Goal: Navigation & Orientation: Find specific page/section

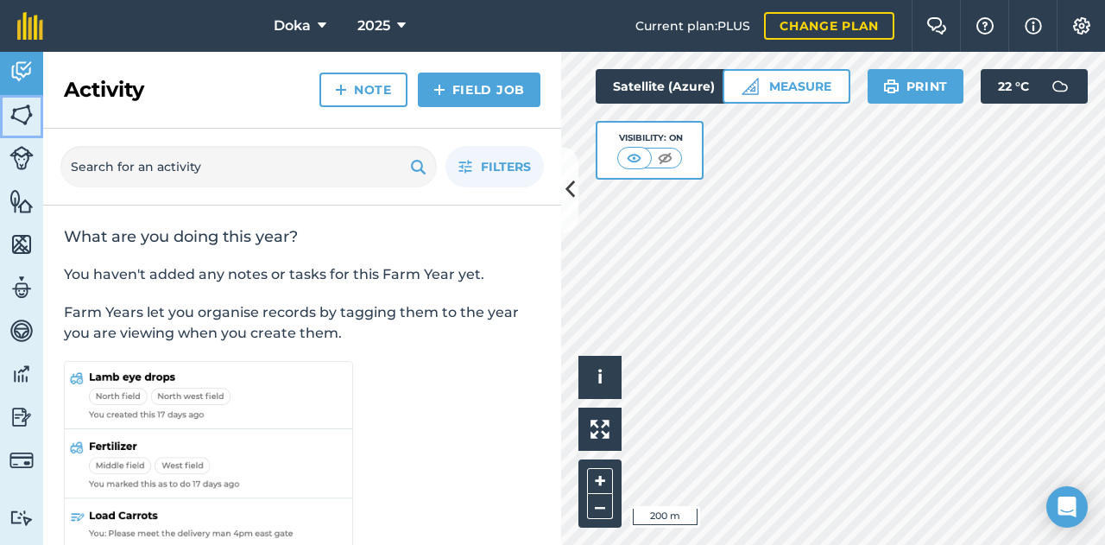
click at [20, 123] on img at bounding box center [21, 115] width 24 height 26
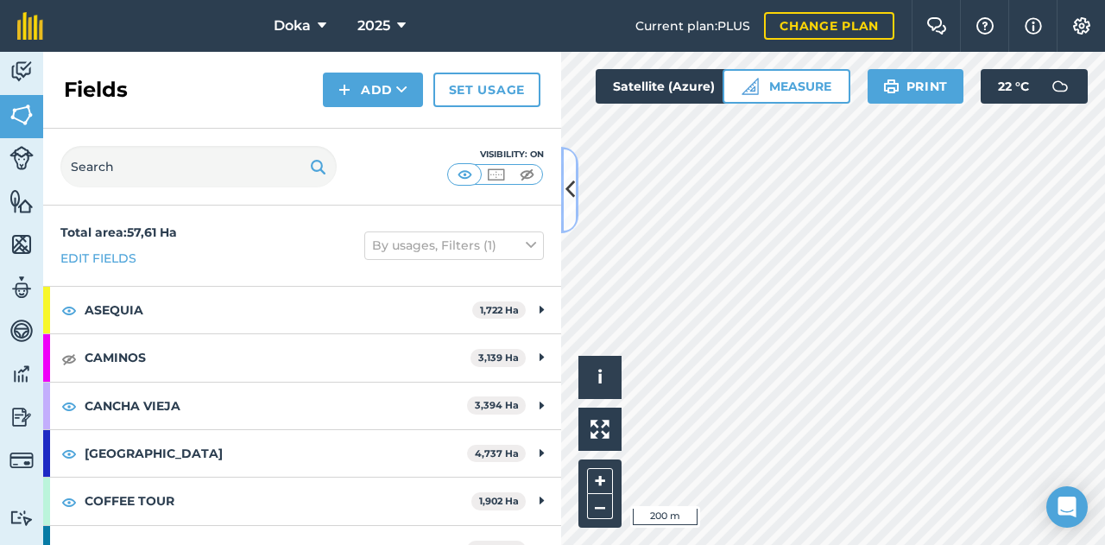
click at [565, 192] on icon at bounding box center [569, 189] width 9 height 30
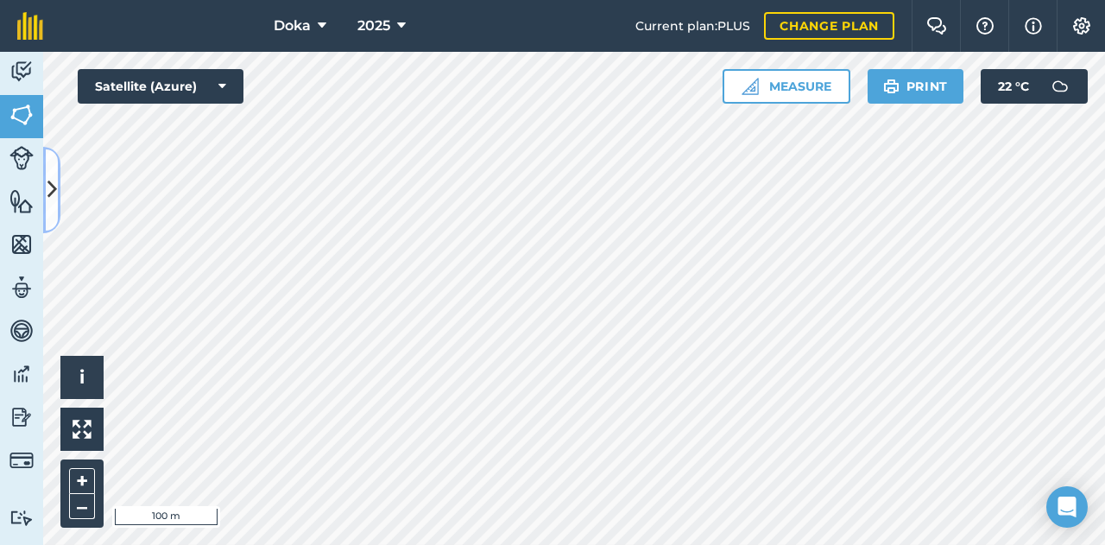
click at [47, 179] on button at bounding box center [51, 190] width 17 height 86
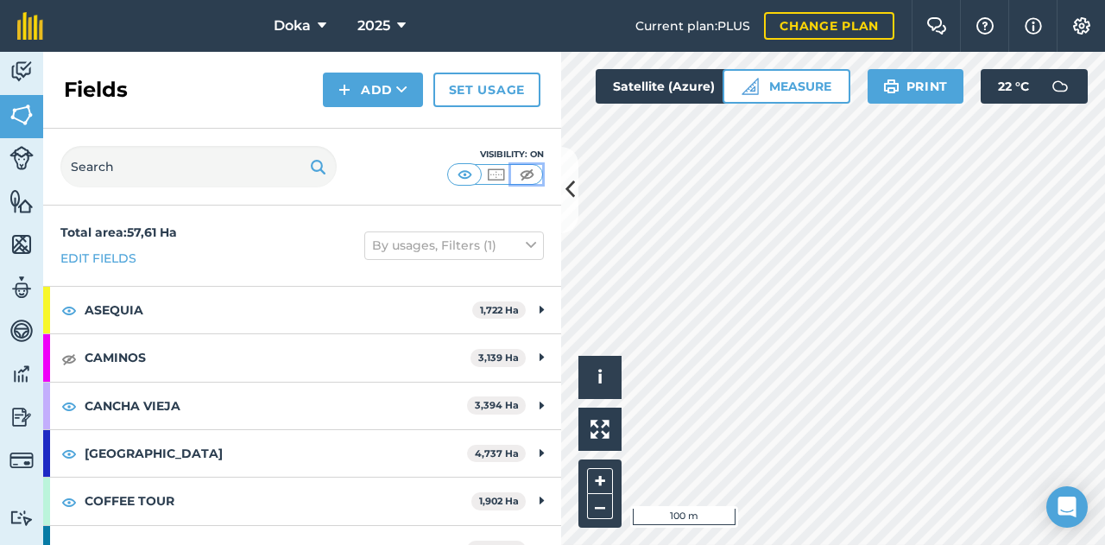
click at [526, 169] on img at bounding box center [527, 174] width 22 height 17
click at [470, 168] on img at bounding box center [465, 174] width 22 height 17
click at [69, 360] on img at bounding box center [69, 358] width 16 height 21
click at [567, 155] on div "Activity Fields Livestock Features Maps Team Vehicles Data Reporting Billing Tu…" at bounding box center [552, 298] width 1105 height 493
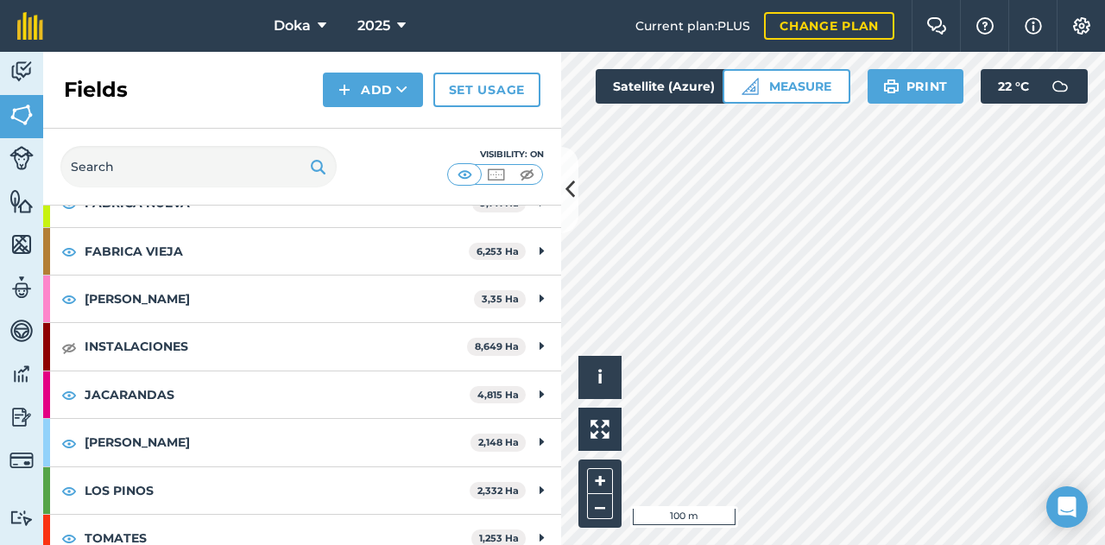
scroll to position [547, 0]
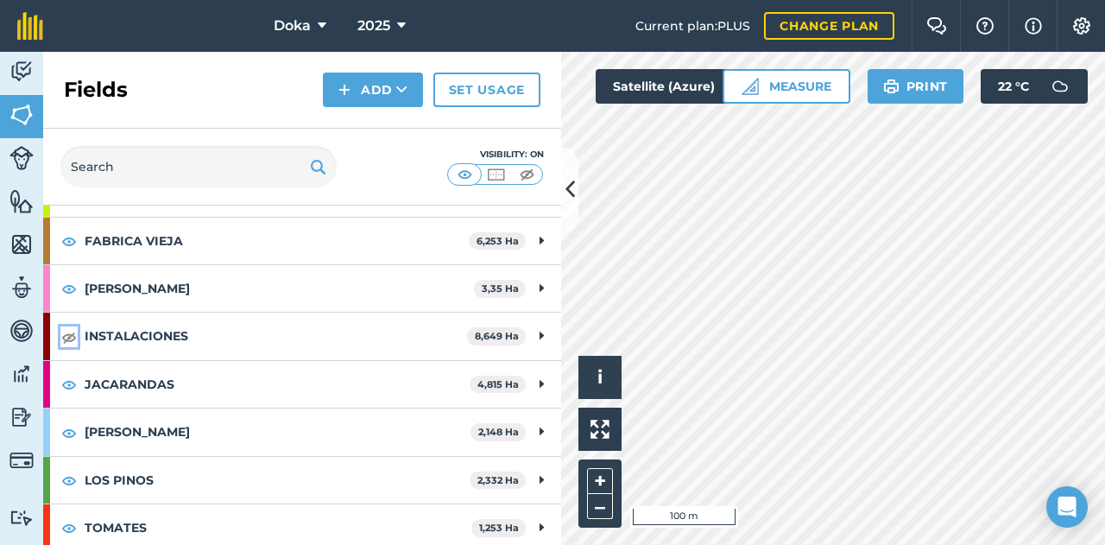
click at [70, 326] on img at bounding box center [69, 336] width 16 height 21
click at [533, 173] on img at bounding box center [527, 174] width 22 height 17
click at [72, 326] on img at bounding box center [69, 336] width 16 height 21
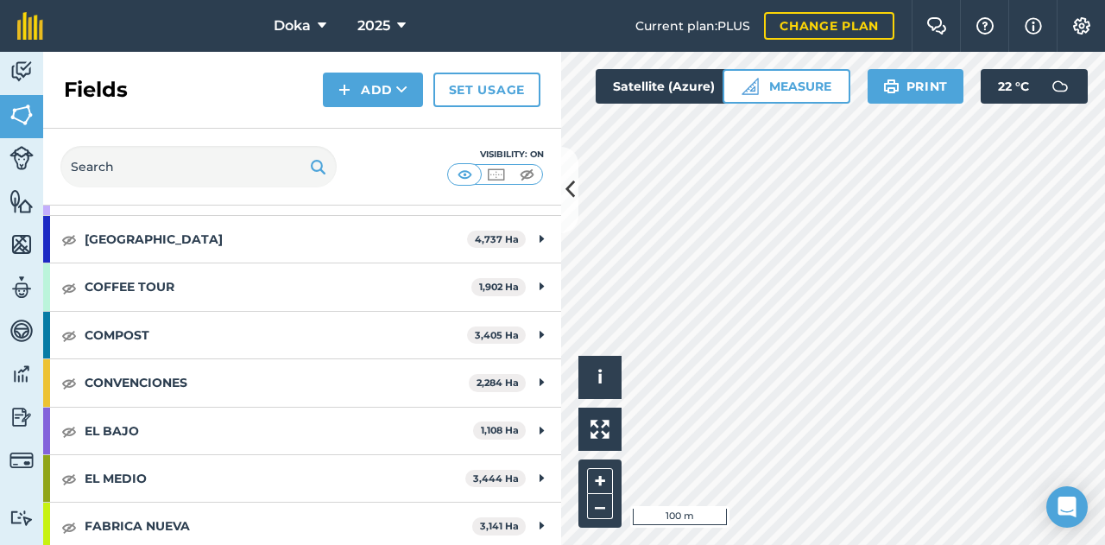
scroll to position [0, 0]
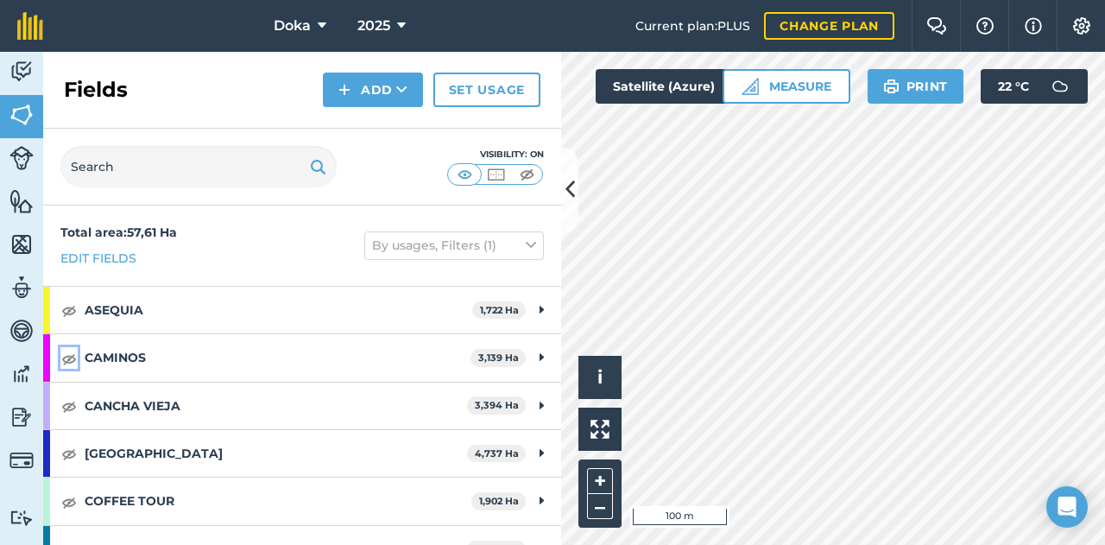
click at [70, 351] on img at bounding box center [69, 358] width 16 height 21
click at [523, 173] on img at bounding box center [527, 174] width 22 height 17
click at [533, 177] on img at bounding box center [527, 174] width 22 height 17
click at [462, 173] on img at bounding box center [465, 174] width 22 height 17
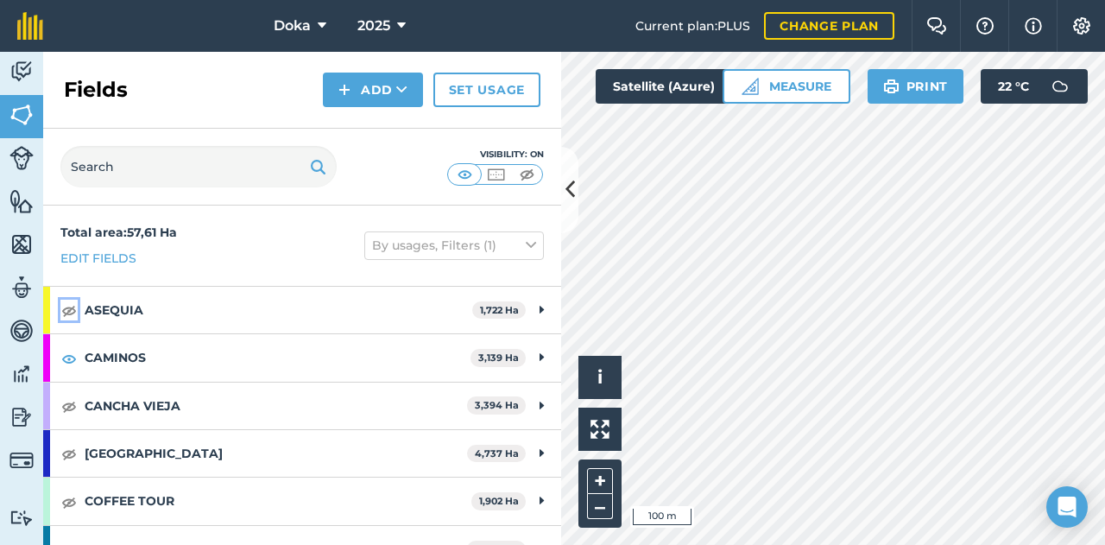
click at [72, 308] on img at bounding box center [69, 309] width 16 height 21
click at [520, 177] on img at bounding box center [527, 174] width 22 height 17
click at [531, 175] on img at bounding box center [527, 174] width 22 height 17
click at [467, 182] on button at bounding box center [464, 174] width 31 height 19
click at [463, 176] on img at bounding box center [465, 174] width 22 height 17
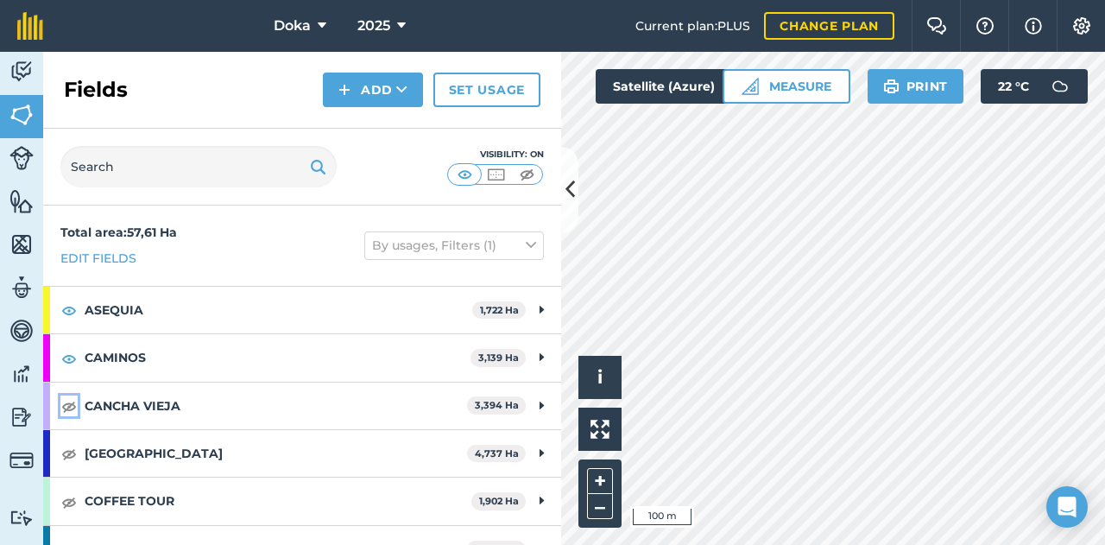
click at [72, 401] on img at bounding box center [69, 405] width 16 height 21
click at [69, 457] on img at bounding box center [69, 453] width 16 height 21
click at [72, 500] on img at bounding box center [69, 501] width 16 height 21
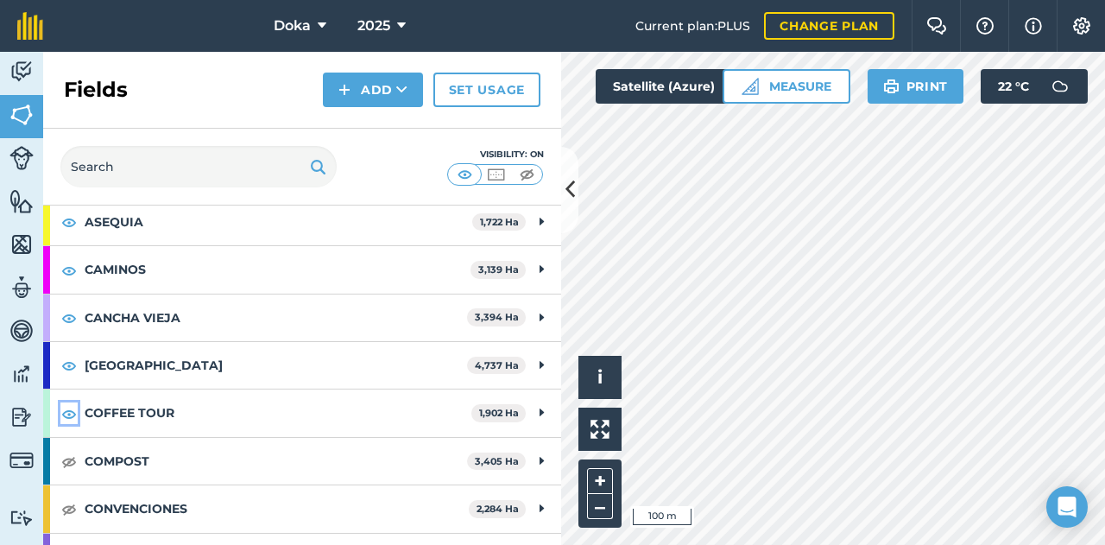
scroll to position [173, 0]
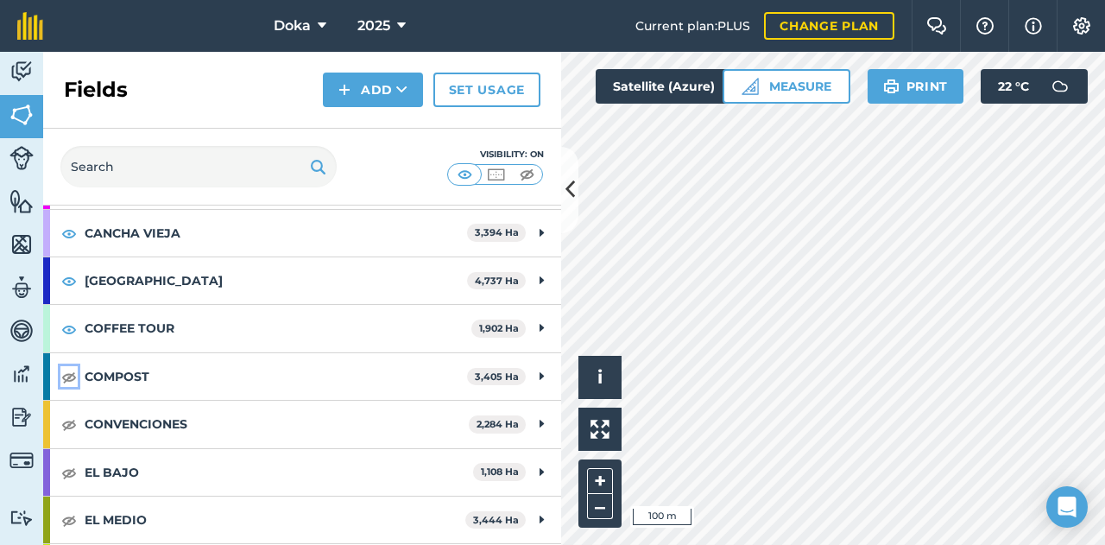
click at [75, 375] on img at bounding box center [69, 376] width 16 height 21
click at [74, 425] on img at bounding box center [69, 423] width 16 height 21
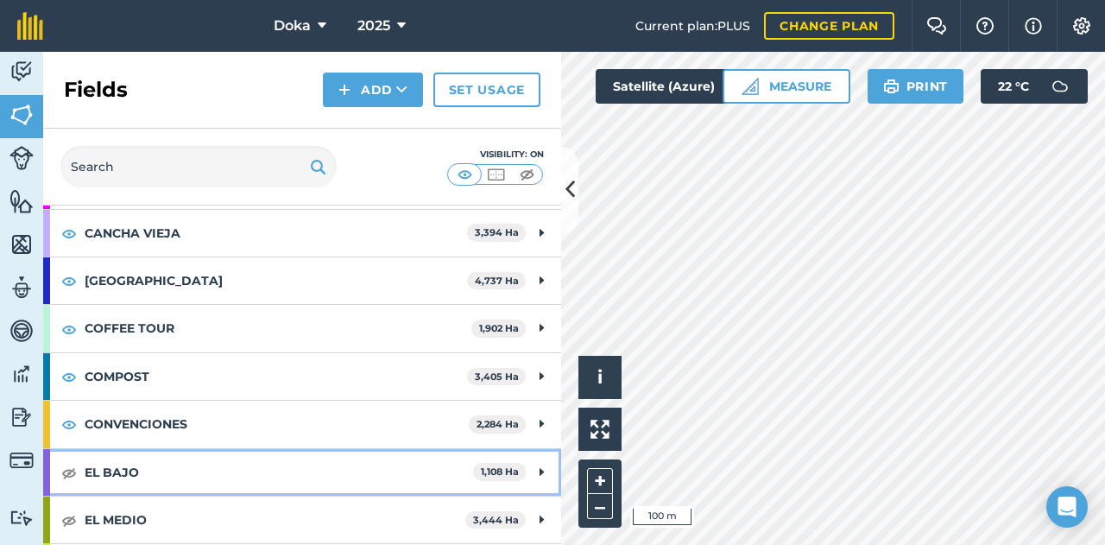
click at [78, 465] on div "EL BAJO 1,108 Ha" at bounding box center [302, 472] width 518 height 47
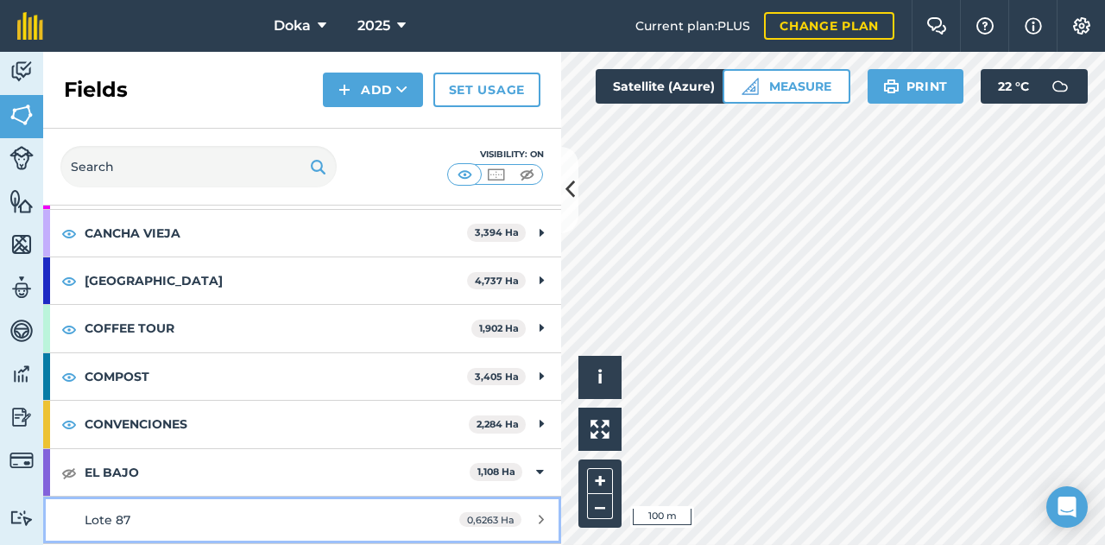
click at [77, 498] on link "Lote 87 0,6263 Ha" at bounding box center [302, 519] width 518 height 47
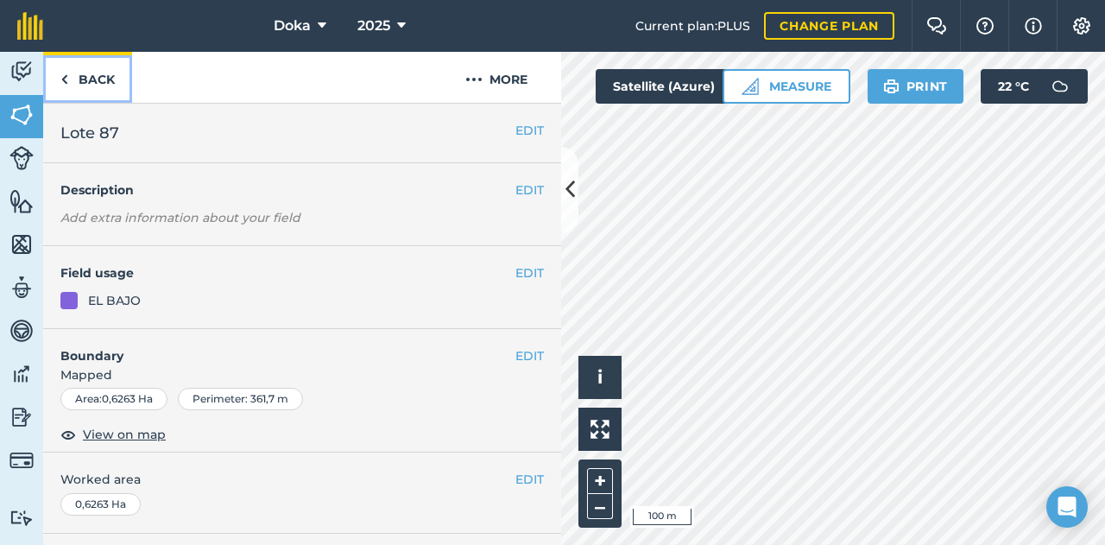
click at [74, 89] on link "Back" at bounding box center [87, 77] width 89 height 51
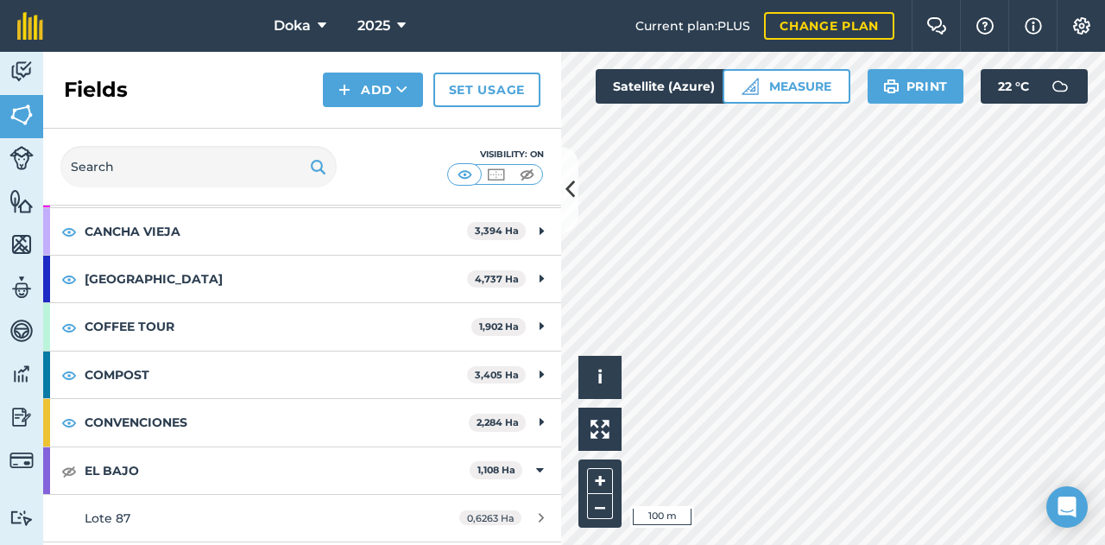
scroll to position [259, 0]
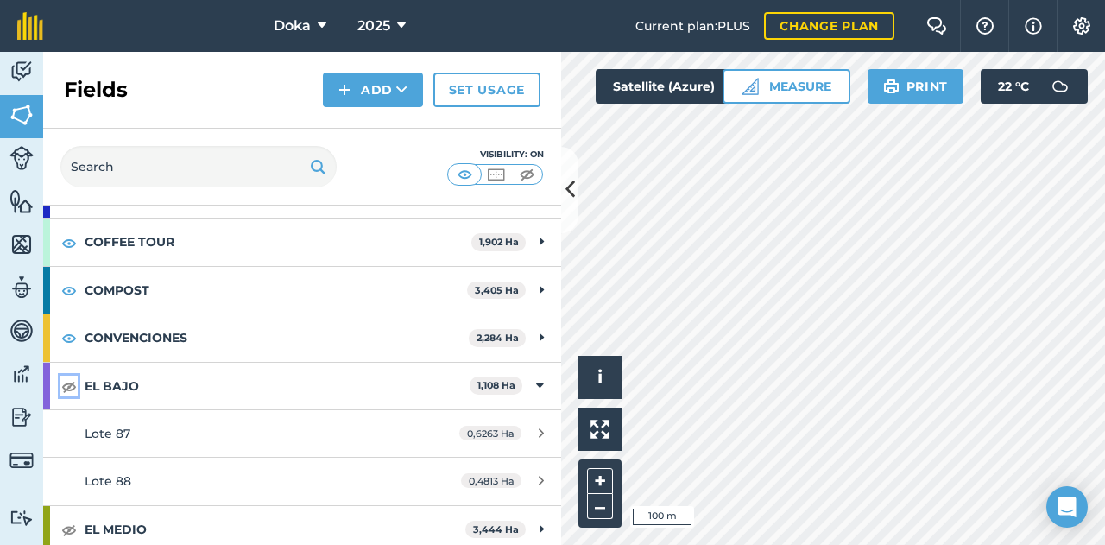
click at [71, 382] on img at bounding box center [69, 385] width 16 height 21
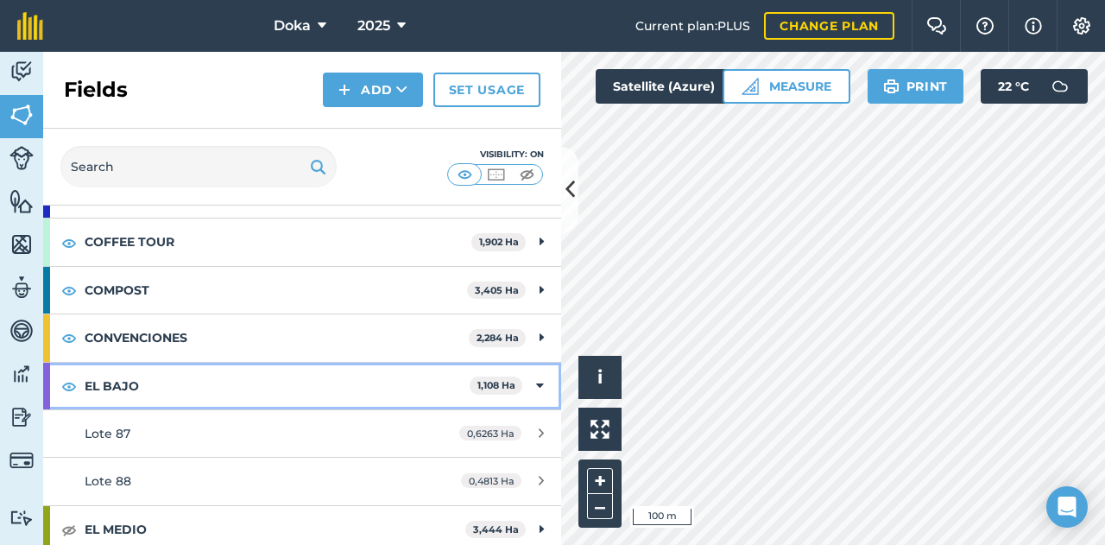
click at [536, 381] on icon at bounding box center [540, 385] width 8 height 19
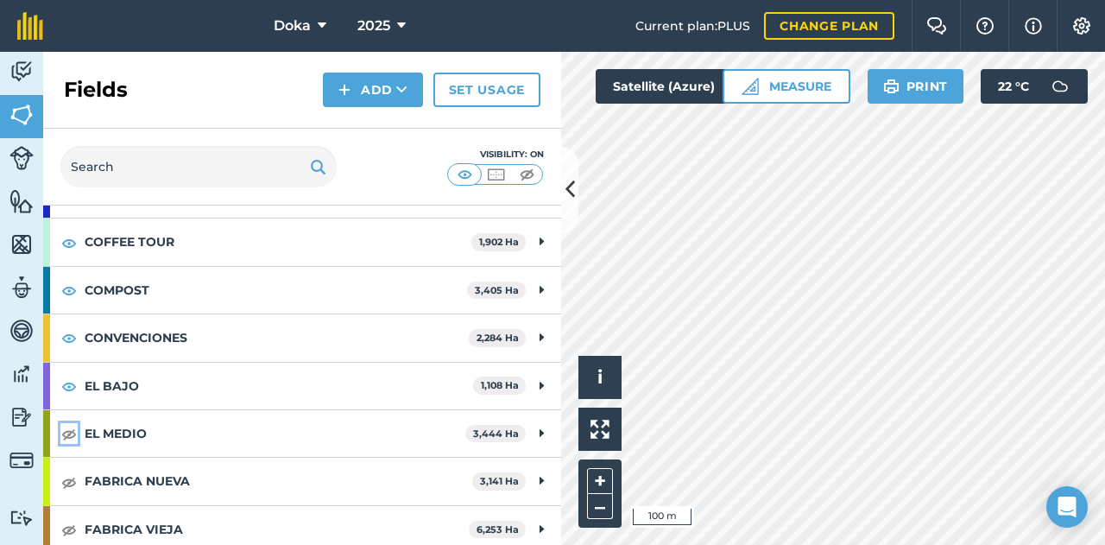
click at [66, 432] on img at bounding box center [69, 433] width 16 height 21
click at [68, 479] on img at bounding box center [69, 481] width 16 height 21
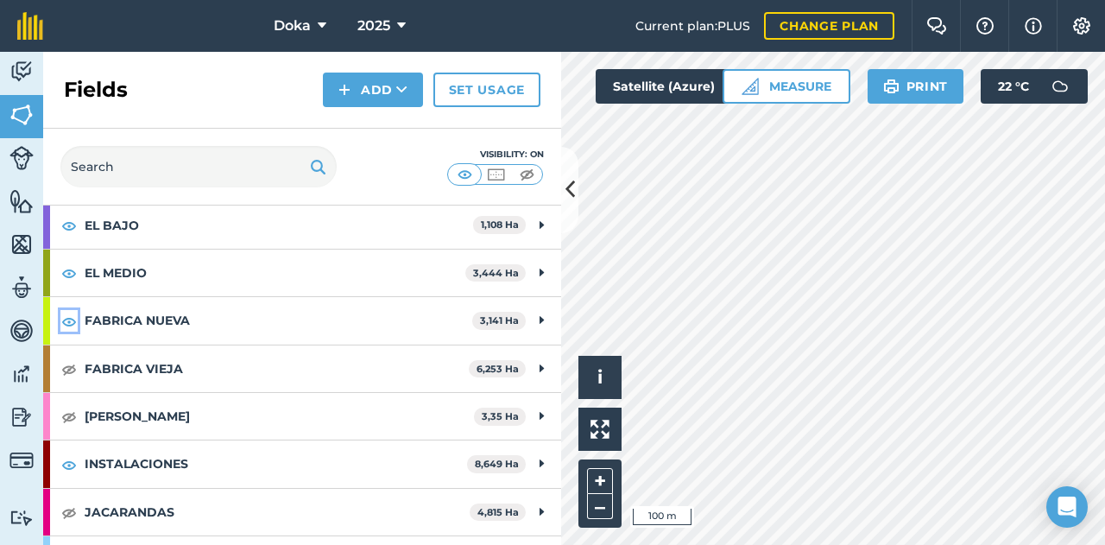
scroll to position [432, 0]
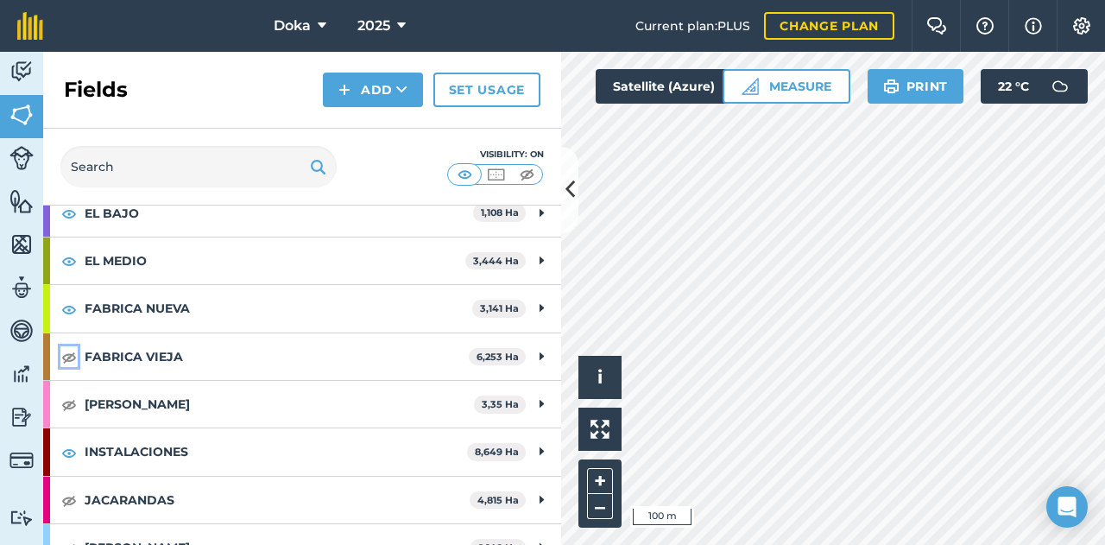
drag, startPoint x: 71, startPoint y: 346, endPoint x: 71, endPoint y: 365, distance: 19.0
click at [71, 347] on img at bounding box center [69, 356] width 16 height 21
click at [72, 403] on img at bounding box center [69, 404] width 16 height 21
click at [72, 491] on img at bounding box center [69, 499] width 16 height 21
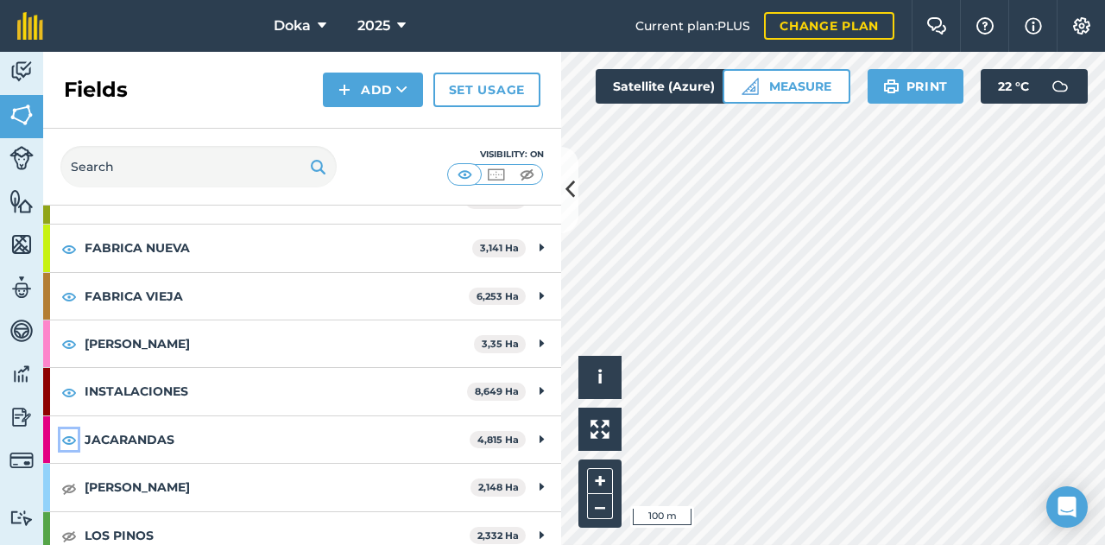
scroll to position [518, 0]
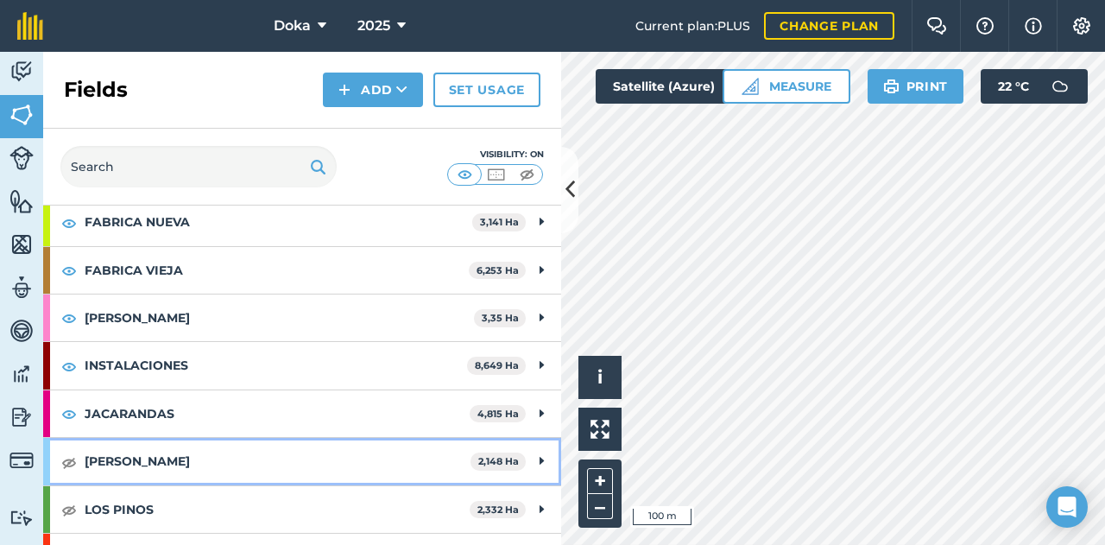
click at [78, 455] on div "[PERSON_NAME] 2,148 Ha" at bounding box center [302, 461] width 518 height 47
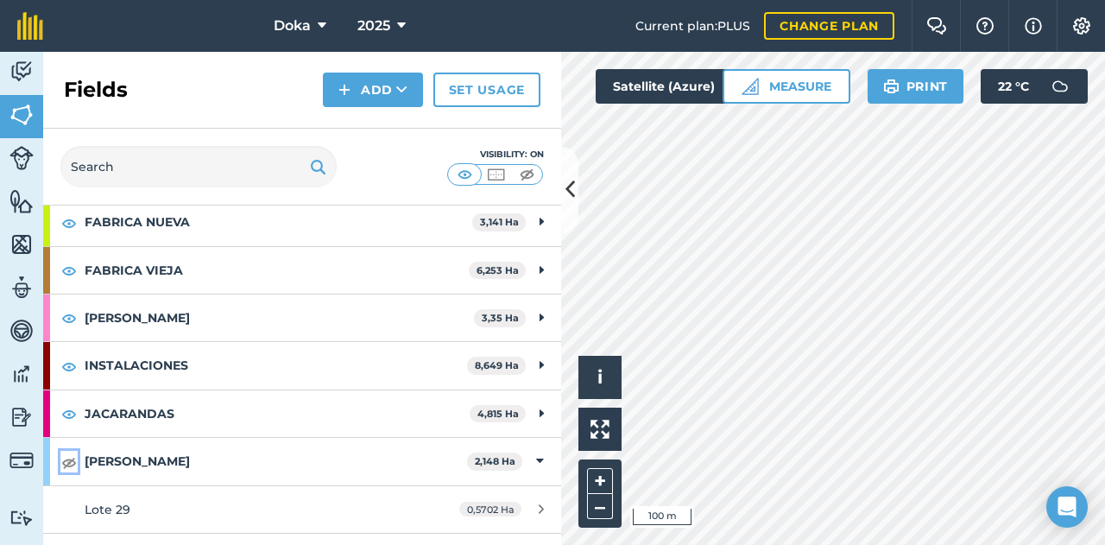
click at [74, 451] on img at bounding box center [69, 461] width 16 height 21
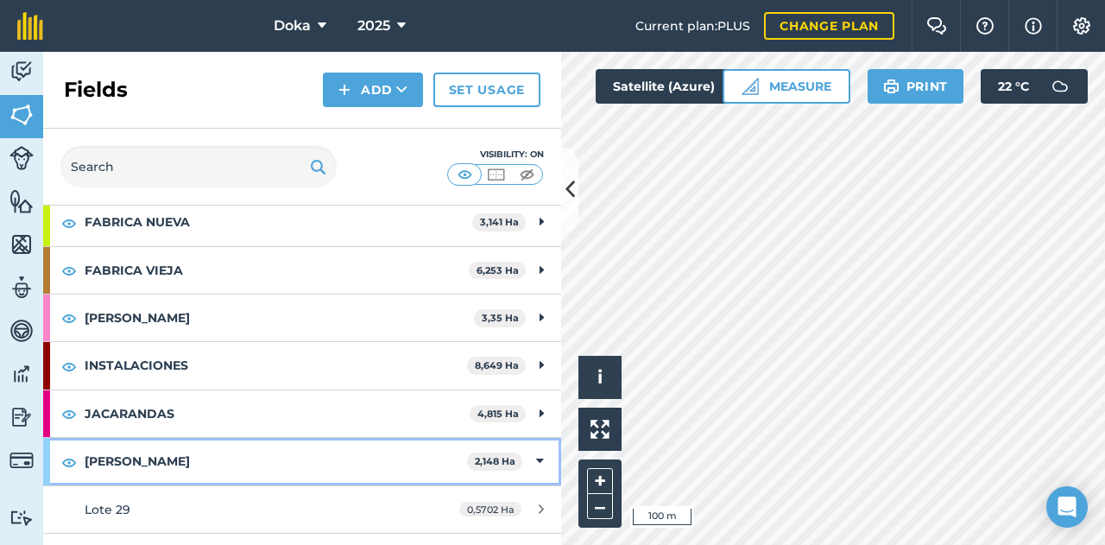
click at [532, 461] on div "[PERSON_NAME] 2,148 Ha" at bounding box center [302, 461] width 518 height 47
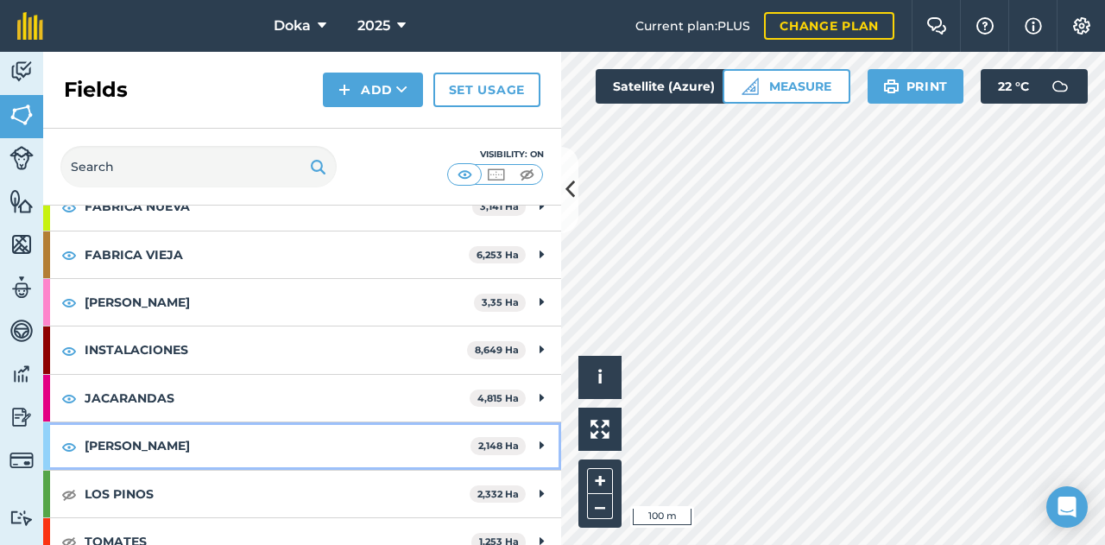
scroll to position [547, 0]
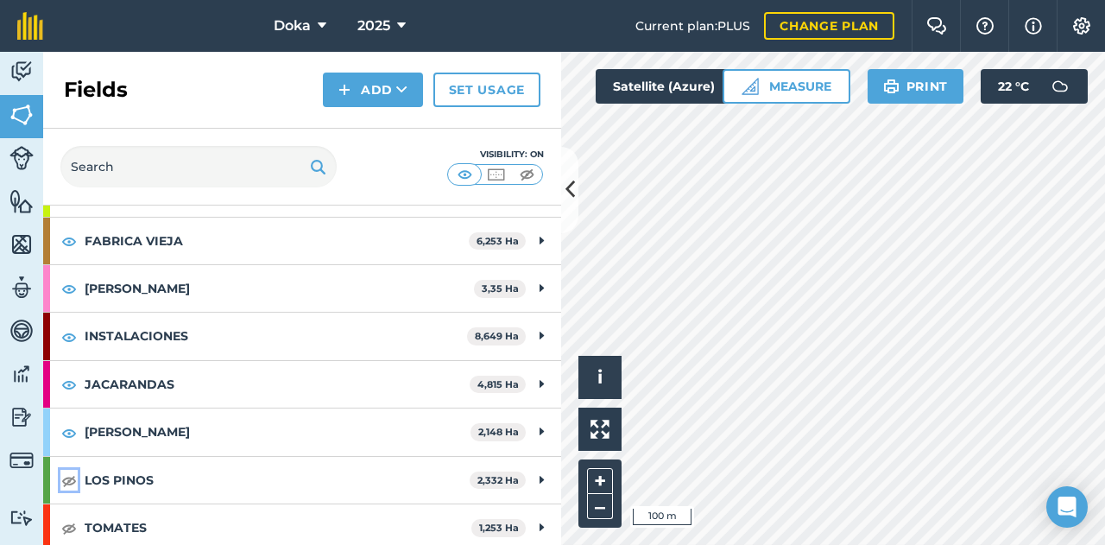
click at [66, 476] on img at bounding box center [69, 479] width 16 height 21
click at [71, 523] on img at bounding box center [69, 527] width 16 height 21
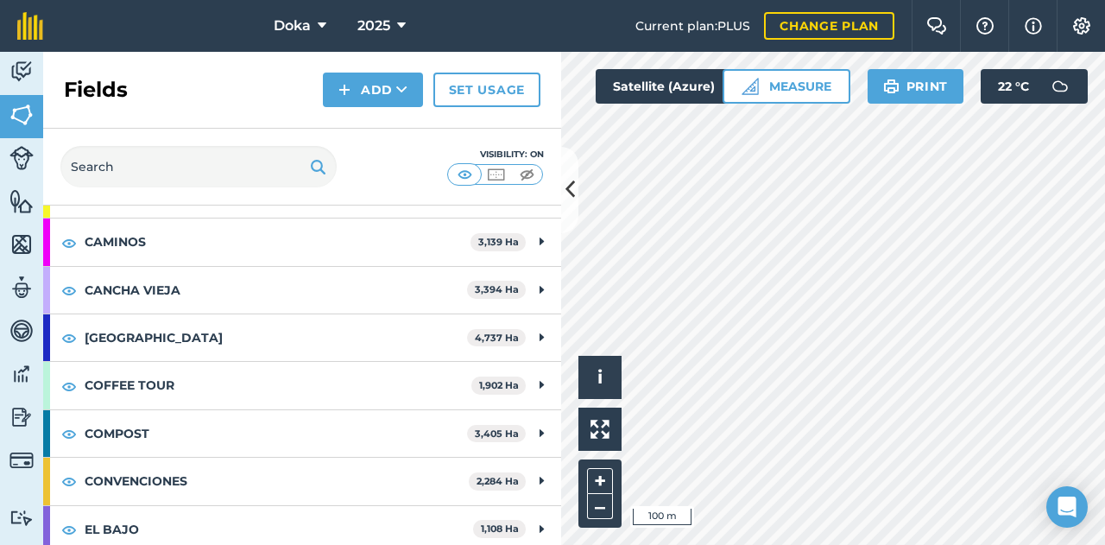
scroll to position [0, 0]
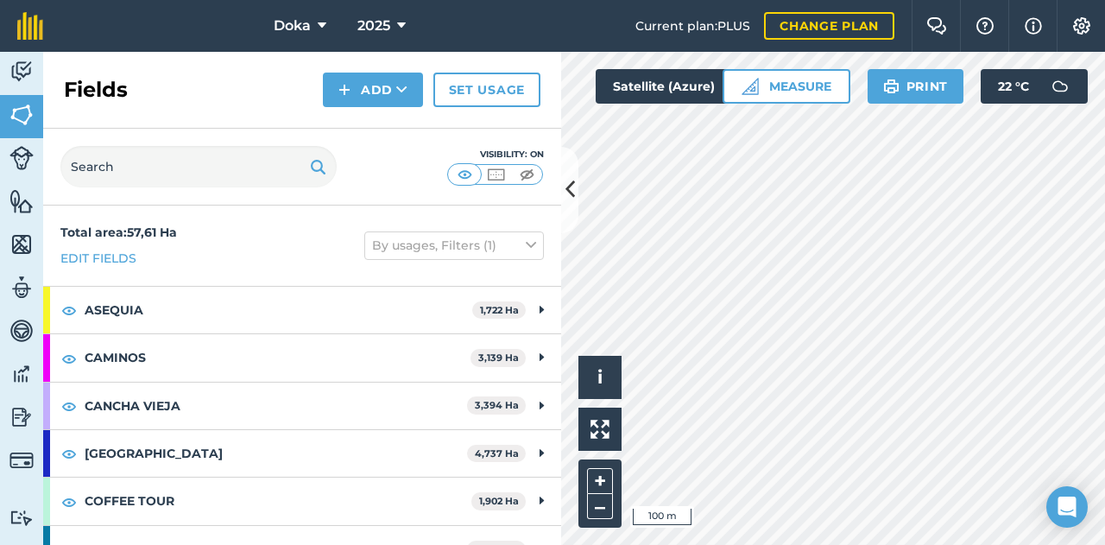
click at [554, 196] on div "Activity Fields Livestock Features Maps Team Vehicles Data Reporting Billing Tu…" at bounding box center [552, 298] width 1105 height 493
click at [562, 190] on button at bounding box center [569, 190] width 17 height 86
